Goal: Information Seeking & Learning: Find specific fact

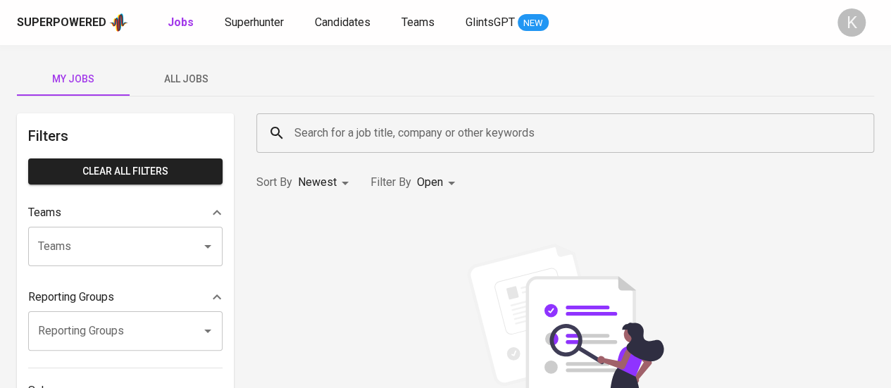
click at [382, 137] on input "Search for a job title, company or other keywords" at bounding box center [569, 133] width 556 height 27
click at [449, 20] on div "K" at bounding box center [852, 22] width 28 height 28
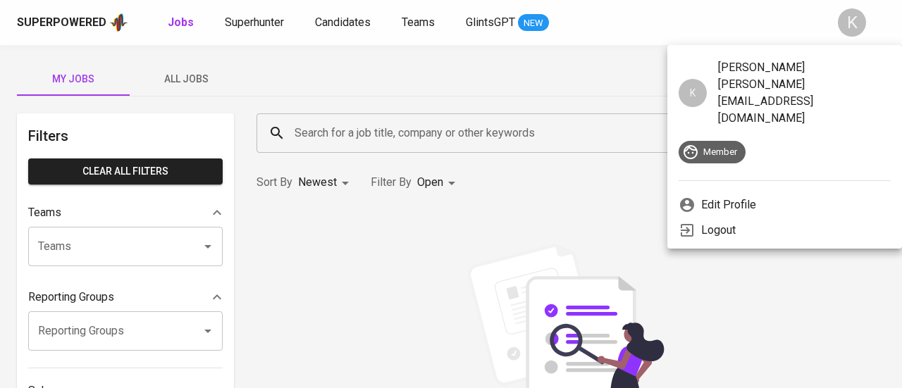
click at [266, 22] on div at bounding box center [451, 194] width 902 height 388
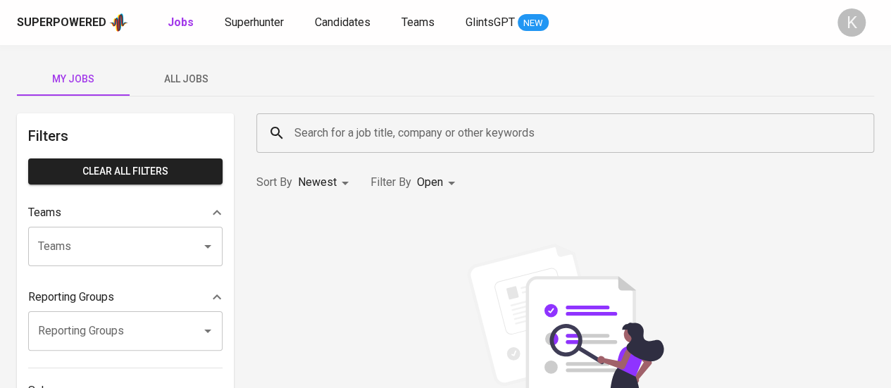
click at [384, 122] on input "Search for a job title, company or other keywords" at bounding box center [569, 133] width 556 height 27
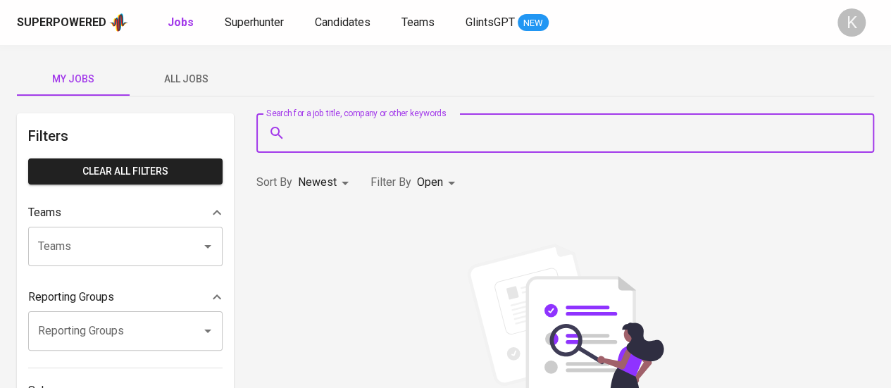
paste input "Wahyudi Setiyo"
type input "Wahyudi Setiyo"
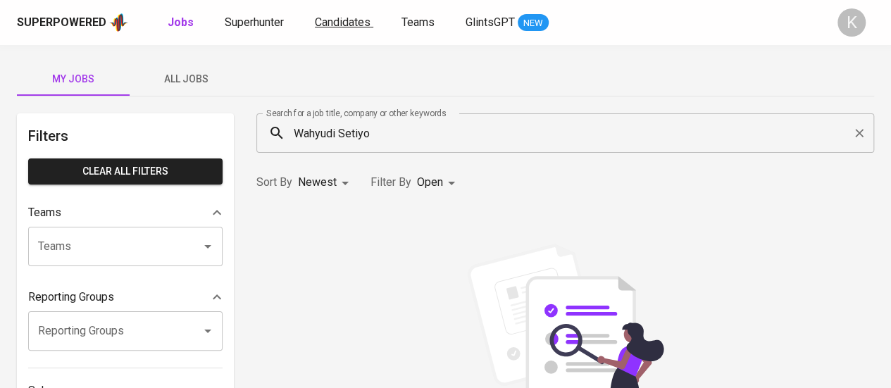
click at [315, 19] on span "Candidates" at bounding box center [343, 22] width 56 height 13
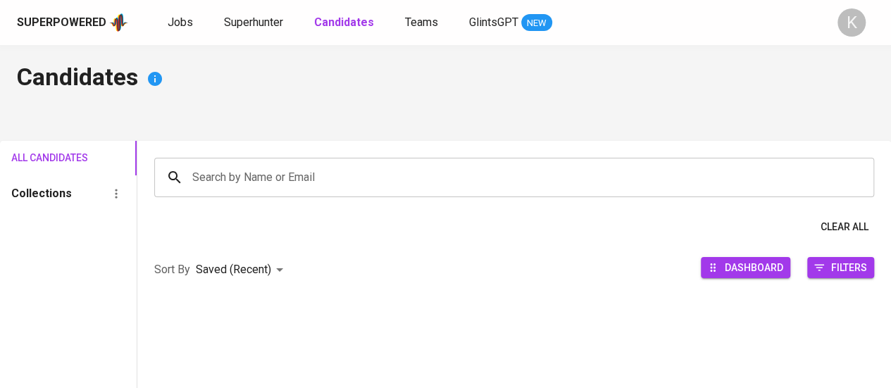
click at [321, 178] on input "Search by Name or Email" at bounding box center [518, 177] width 658 height 27
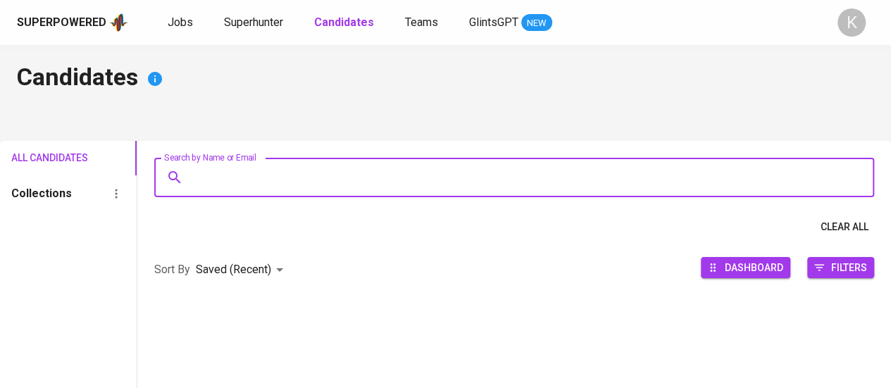
paste input "Wahyudi Setiyo"
type input "Wahyudi Setiyo"
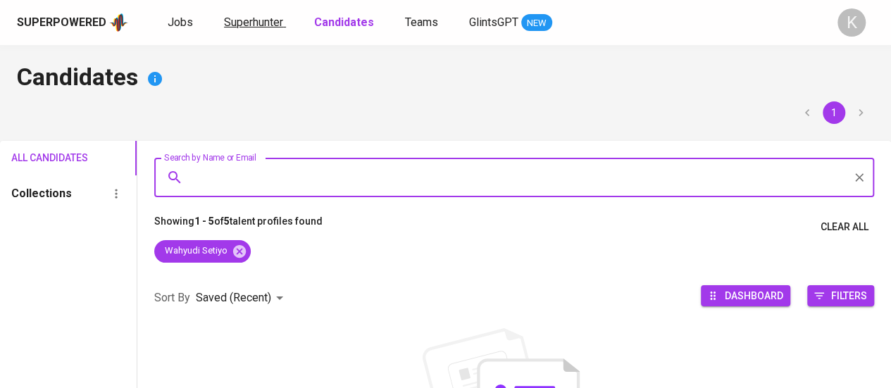
click at [268, 29] on link "Superhunter" at bounding box center [255, 23] width 62 height 18
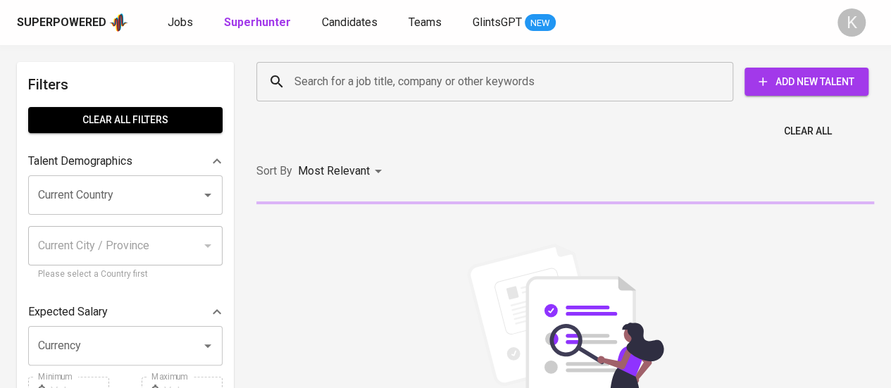
click at [404, 91] on input "Search for a job title, company or other keywords" at bounding box center [498, 81] width 415 height 27
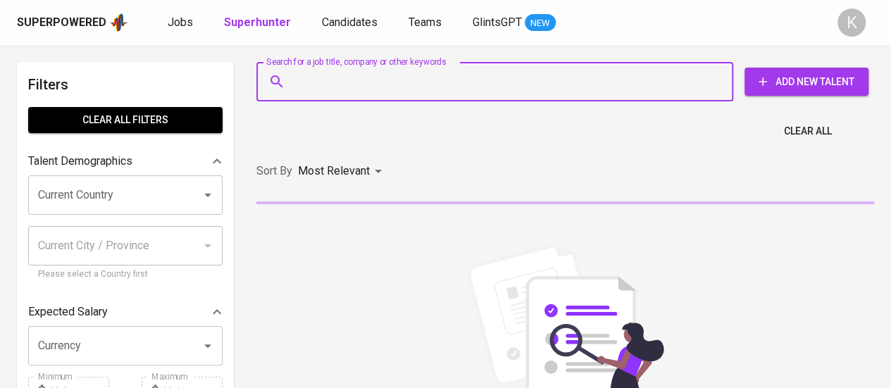
paste input "Wahyudi Setiyo"
type input "Wahyudi Setiyo"
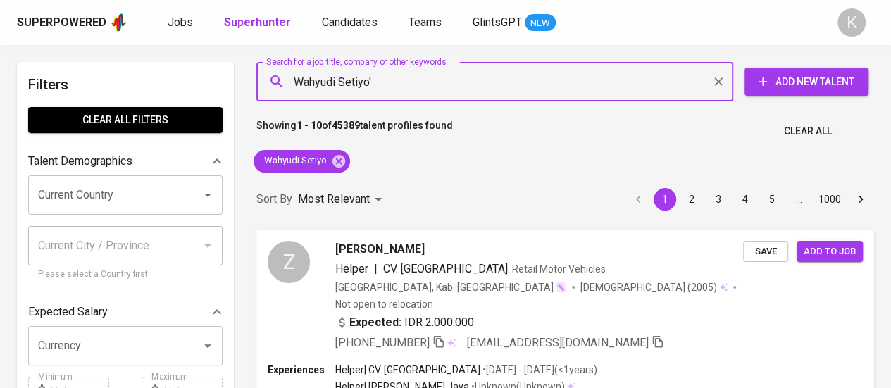
type input "'Wahyudi Setiyo'"
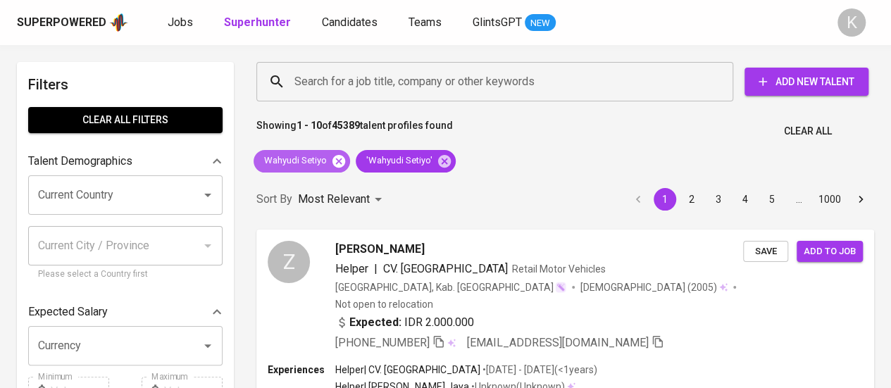
click at [338, 161] on icon at bounding box center [339, 162] width 16 height 16
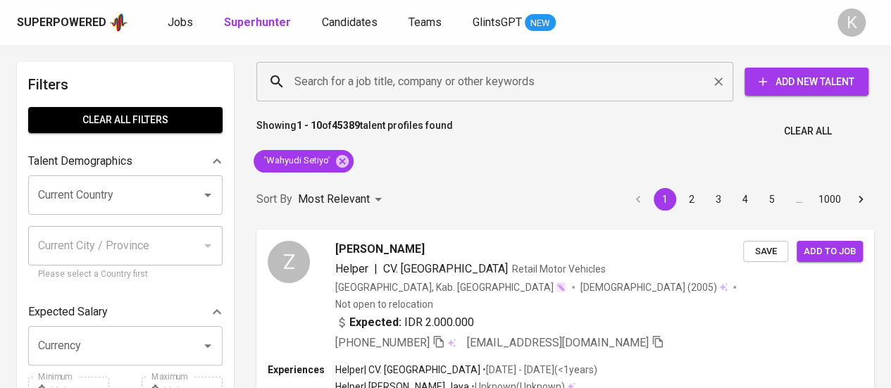
click at [402, 77] on input "Search for a job title, company or other keywords" at bounding box center [498, 81] width 415 height 27
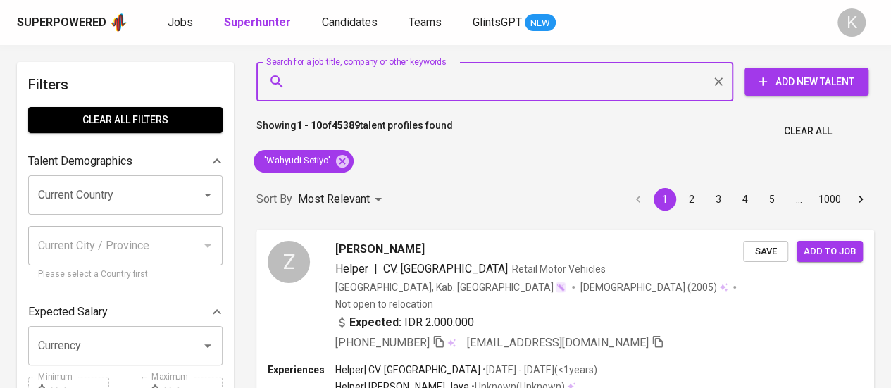
paste input "Iluva Gravure Industry"
type input "Iluva Gravure Industry"
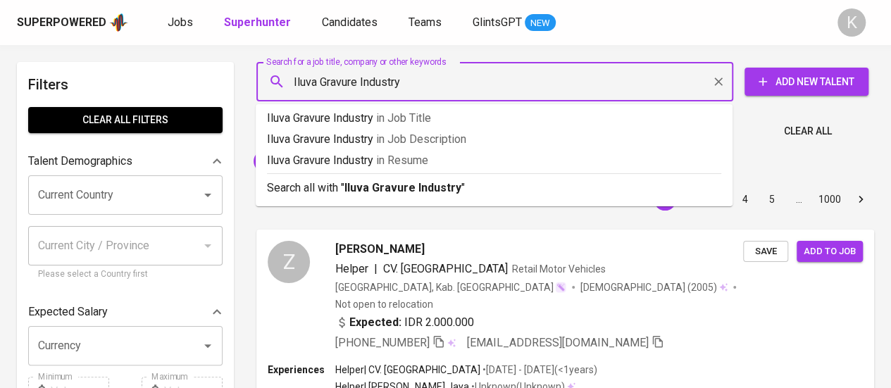
click at [293, 84] on input "Iluva Gravure Industry" at bounding box center [498, 81] width 415 height 27
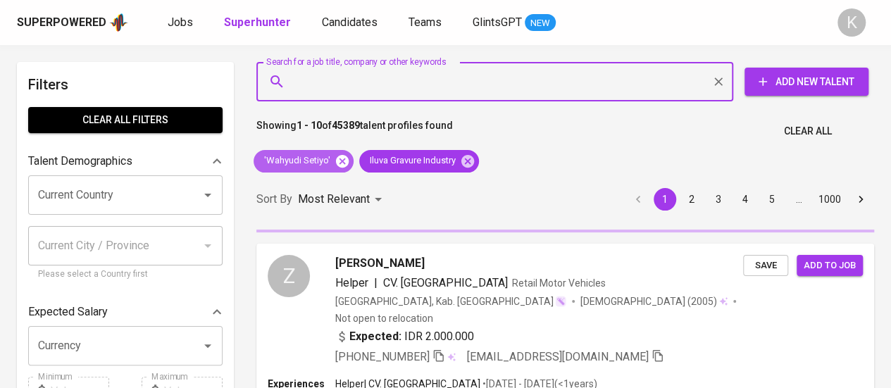
click at [344, 164] on icon at bounding box center [342, 160] width 13 height 13
